Goal: Task Accomplishment & Management: Use online tool/utility

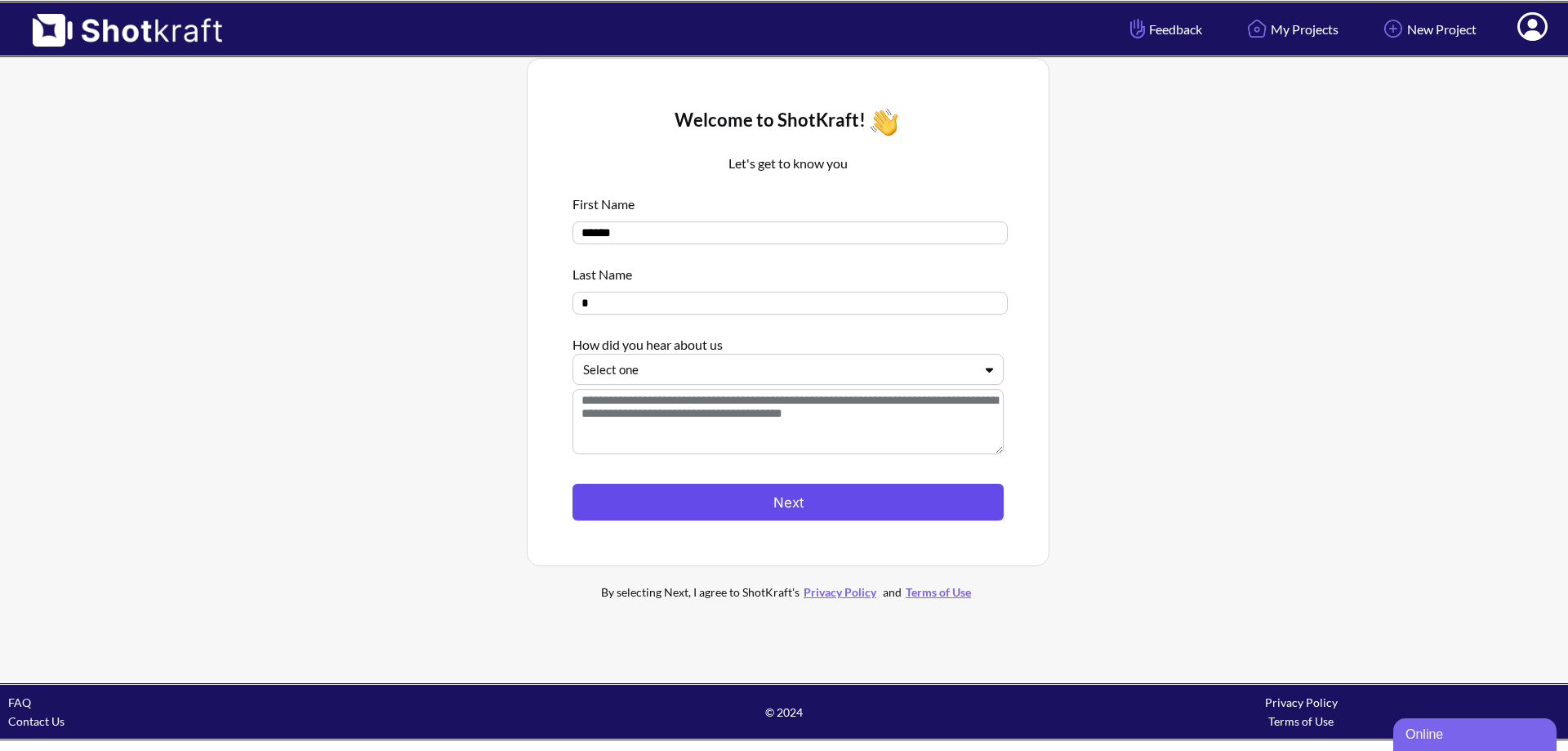
click at [738, 503] on button "Next" at bounding box center [789, 502] width 431 height 36
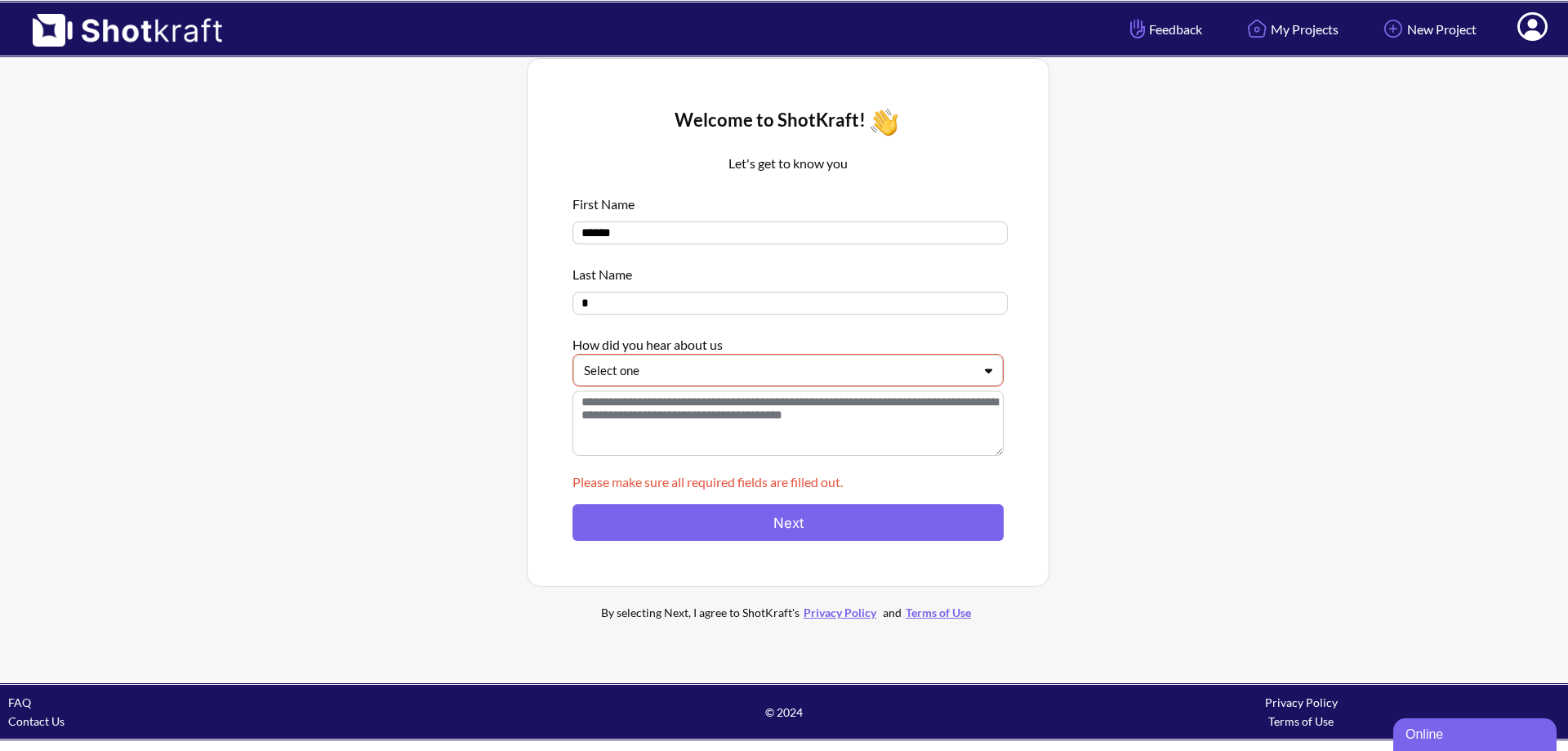
click at [704, 380] on div at bounding box center [778, 371] width 388 height 19
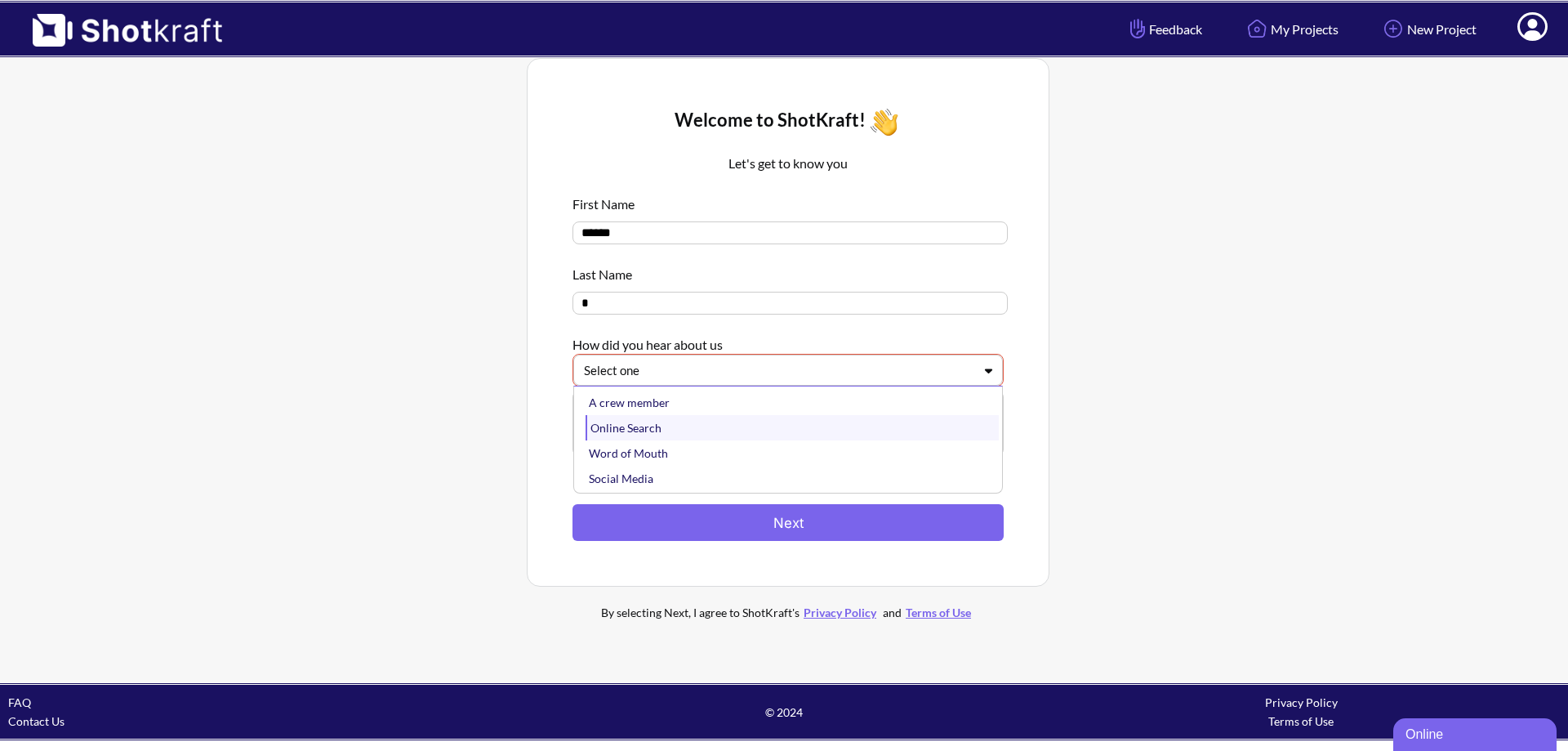
click at [693, 433] on div "Online Search" at bounding box center [792, 428] width 413 height 26
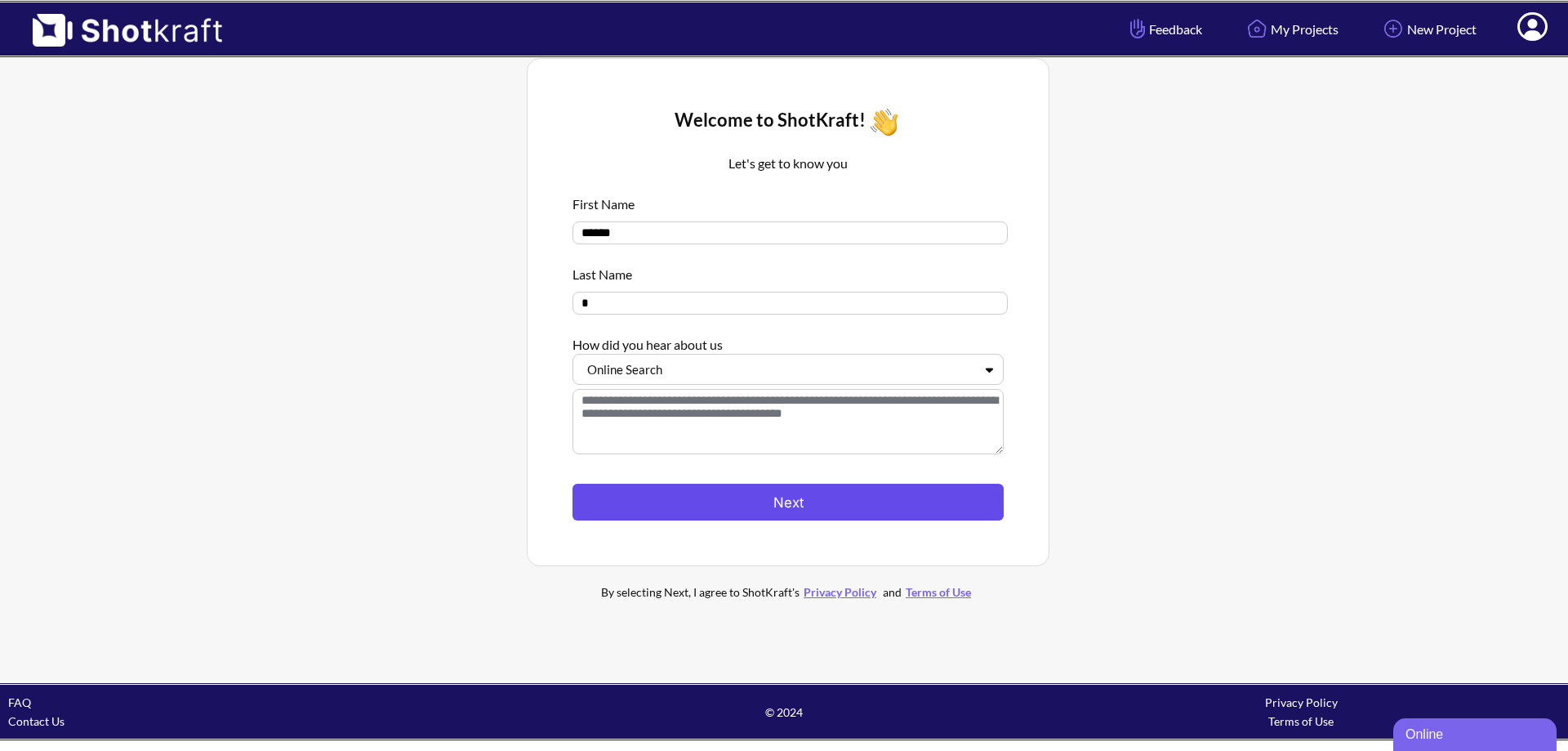
click at [725, 503] on button "Next" at bounding box center [789, 502] width 431 height 36
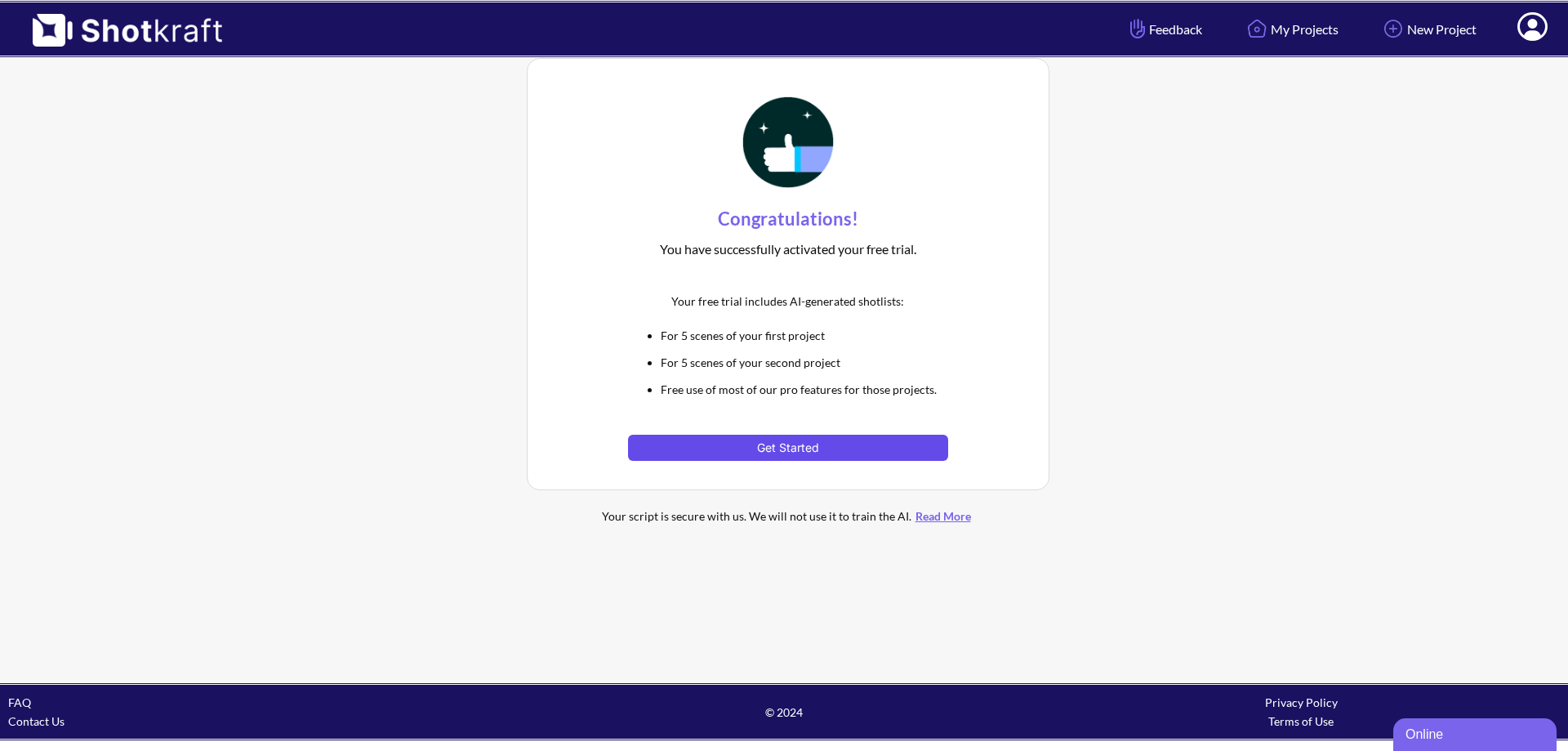
click at [717, 445] on button "Get Started" at bounding box center [788, 448] width 319 height 26
